Goal: Task Accomplishment & Management: Use online tool/utility

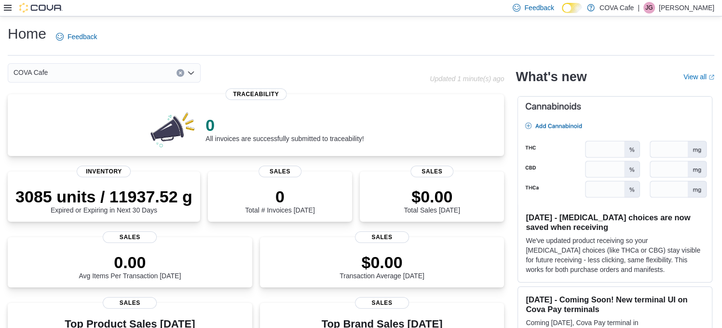
click at [6, 7] on icon at bounding box center [8, 8] width 8 height 6
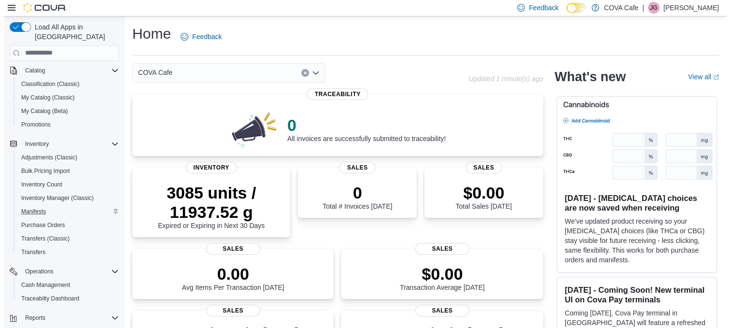
scroll to position [88, 0]
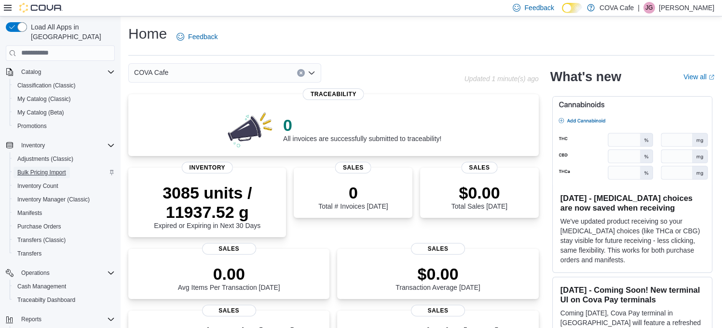
click at [49, 168] on span "Bulk Pricing Import" at bounding box center [41, 172] width 49 height 8
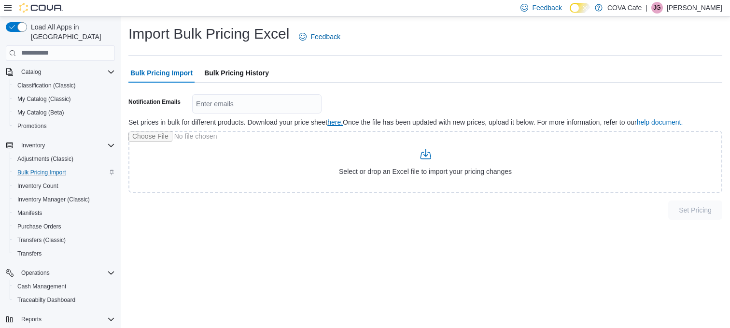
click at [338, 123] on link "here. (opens in a new tab or window)" at bounding box center [334, 122] width 15 height 8
click at [428, 53] on div "Import Bulk Pricing Excel Feedback" at bounding box center [425, 39] width 594 height 31
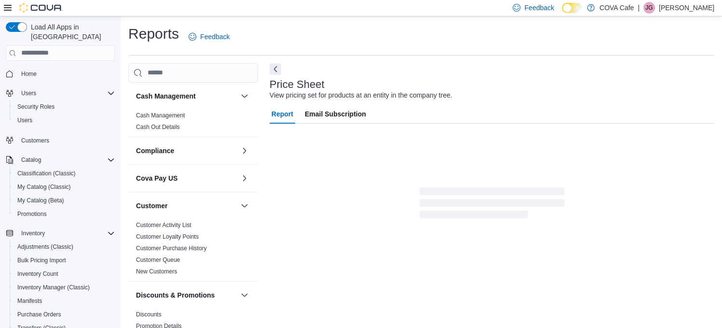
scroll to position [14, 0]
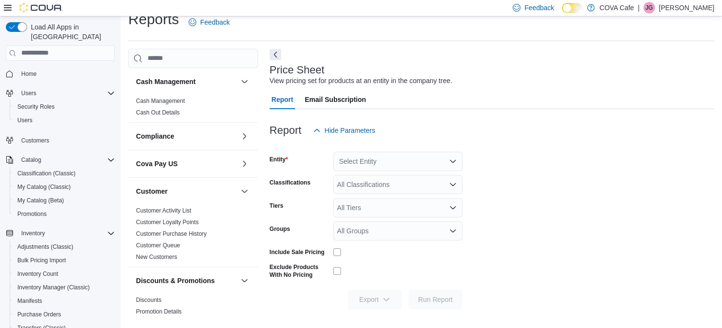
click at [357, 158] on div "Select Entity" at bounding box center [397, 161] width 129 height 19
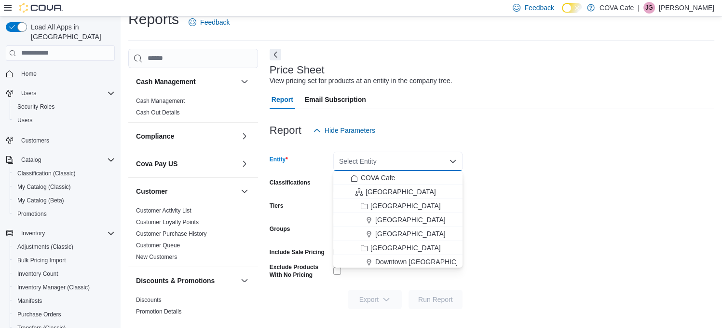
click at [428, 134] on div "Report Hide Parameters" at bounding box center [492, 130] width 445 height 19
